Goal: Browse casually

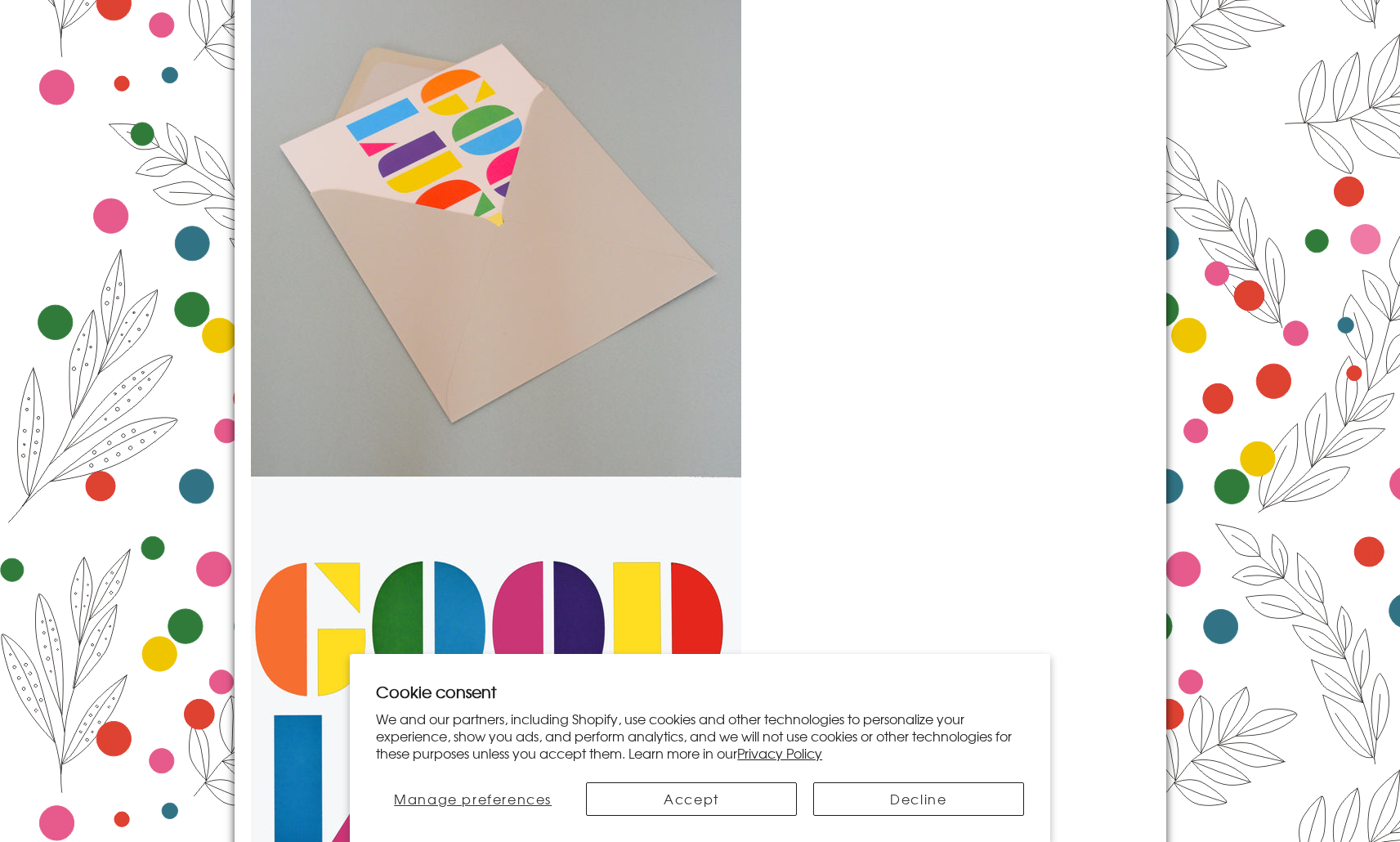
scroll to position [2525, 0]
